Goal: Task Accomplishment & Management: Manage account settings

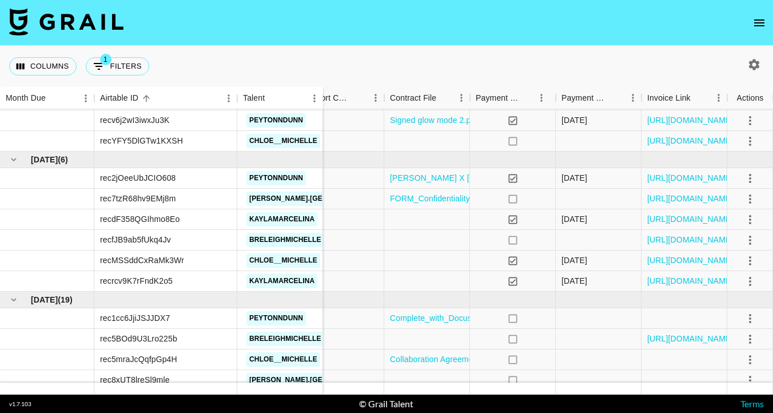
scroll to position [253, 1040]
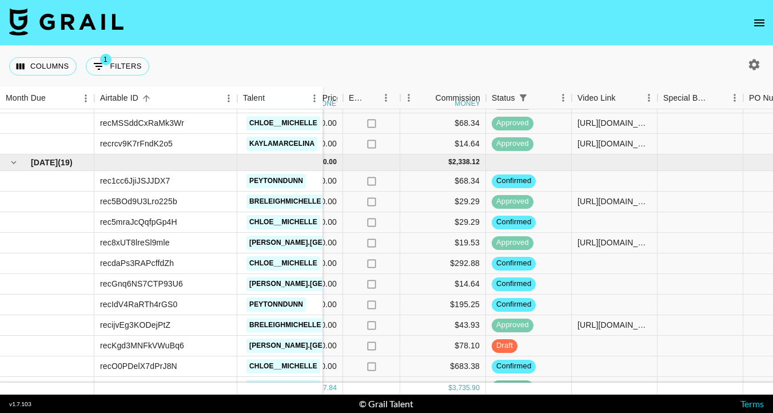
scroll to position [387, 509]
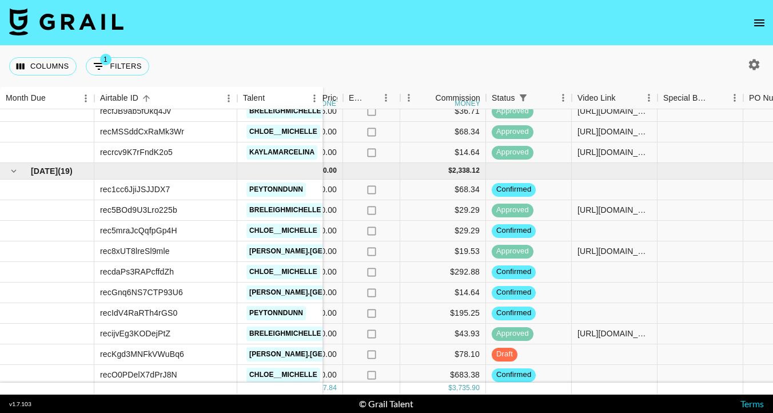
click at [757, 21] on icon "open drawer" at bounding box center [760, 23] width 14 height 14
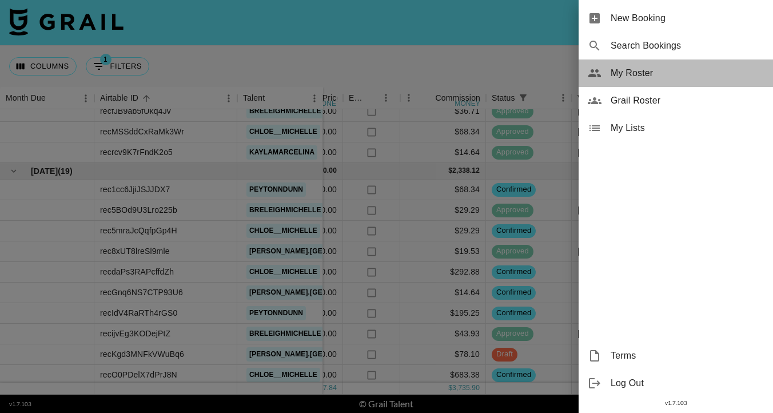
click at [628, 75] on span "My Roster" at bounding box center [687, 73] width 153 height 14
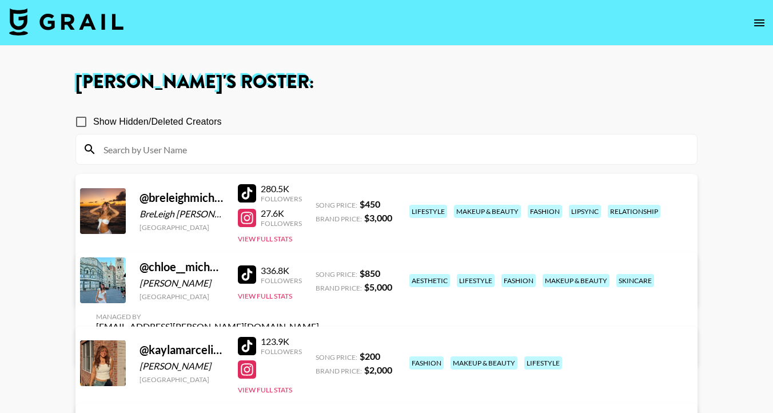
click at [319, 282] on link "View/Edit Details" at bounding box center [207, 287] width 223 height 11
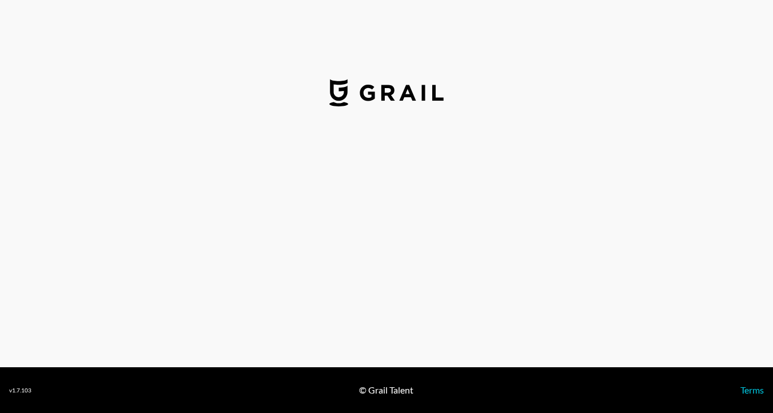
select select "USD"
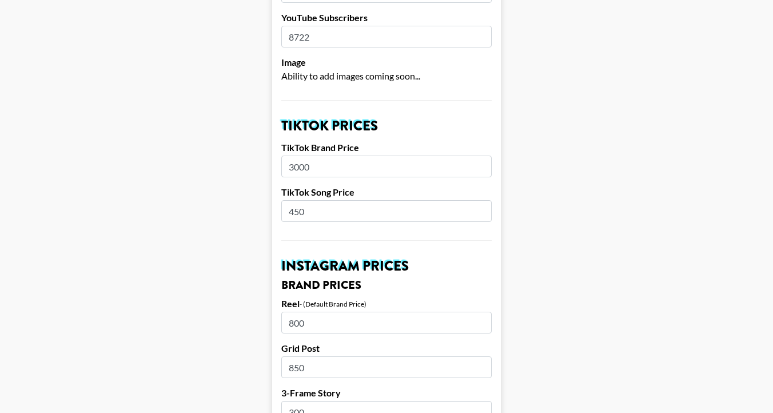
scroll to position [334, 0]
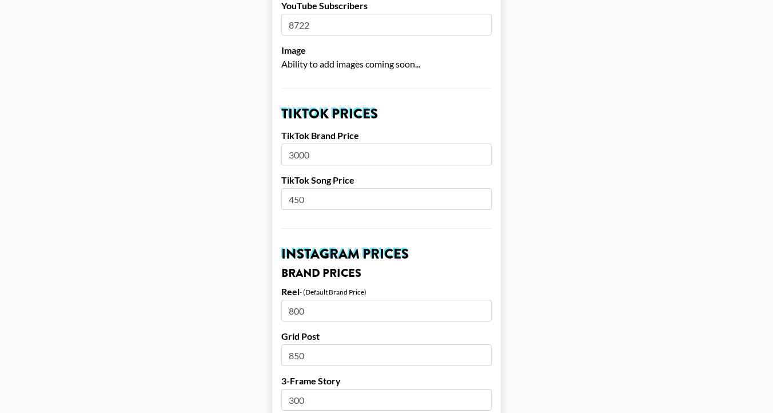
drag, startPoint x: 335, startPoint y: 182, endPoint x: 258, endPoint y: 181, distance: 76.6
type input "550"
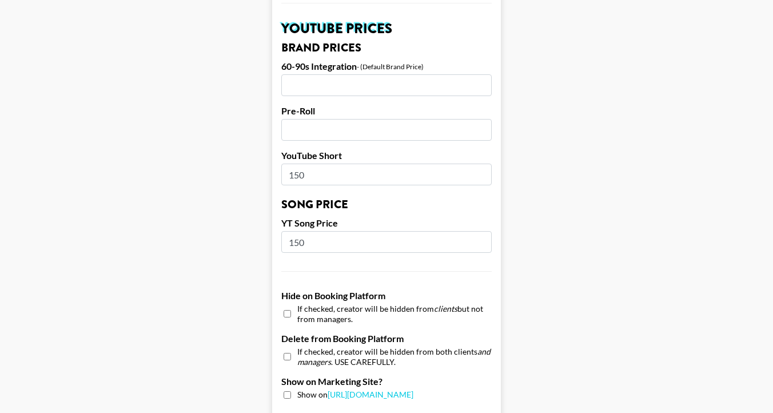
scroll to position [1139, 0]
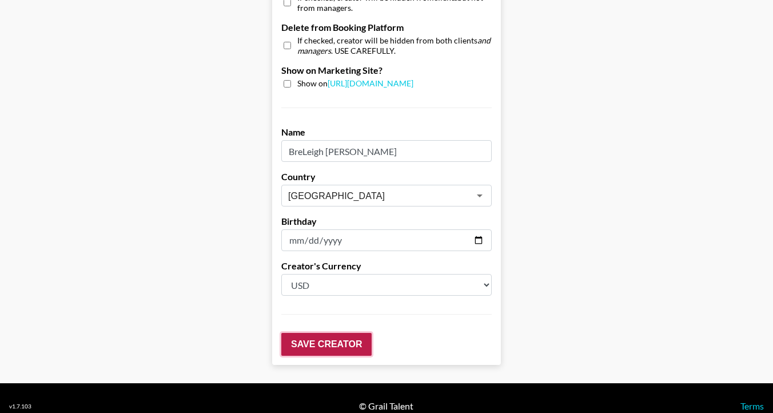
click at [303, 333] on input "Save Creator" at bounding box center [326, 344] width 90 height 23
